Goal: Find specific page/section: Find specific page/section

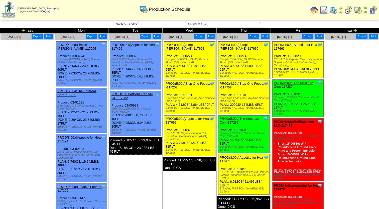
click at [206, 26] on span "GlutenFree (GF)" at bounding box center [198, 24] width 116 height 6
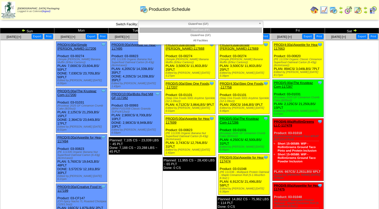
click at [201, 31] on li "FreeFrom (FF)" at bounding box center [200, 30] width 123 height 5
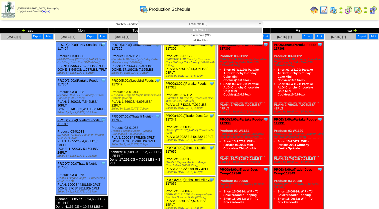
click at [198, 25] on span "FreeFrom (FF)" at bounding box center [198, 24] width 116 height 6
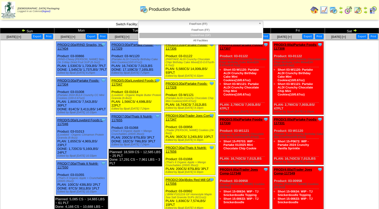
click at [199, 34] on li "GlutenFree (GF)" at bounding box center [200, 35] width 123 height 5
